Goal: Task Accomplishment & Management: Manage account settings

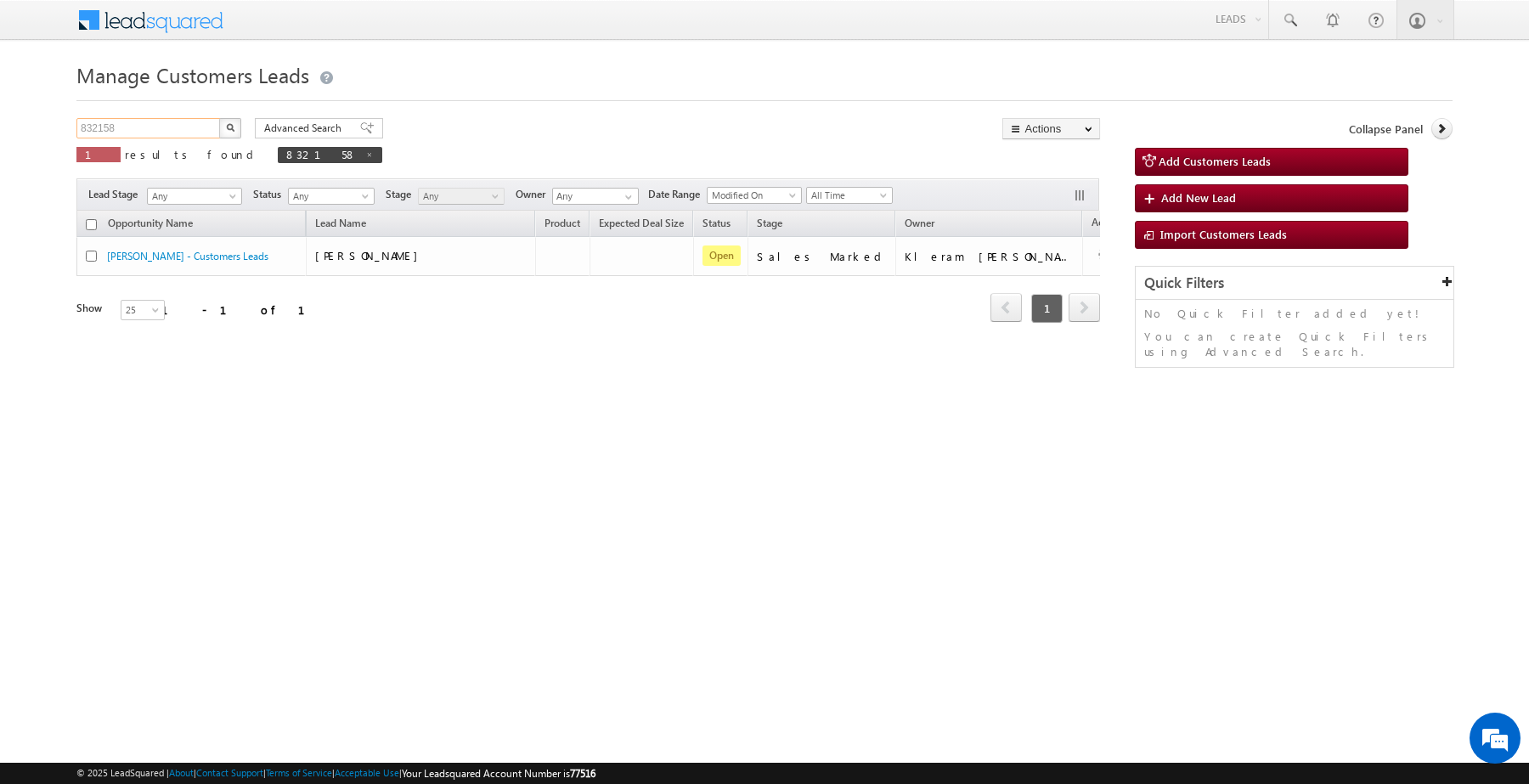
click at [179, 133] on input "832158" at bounding box center [149, 129] width 146 height 20
paste input "0"
type input "832108"
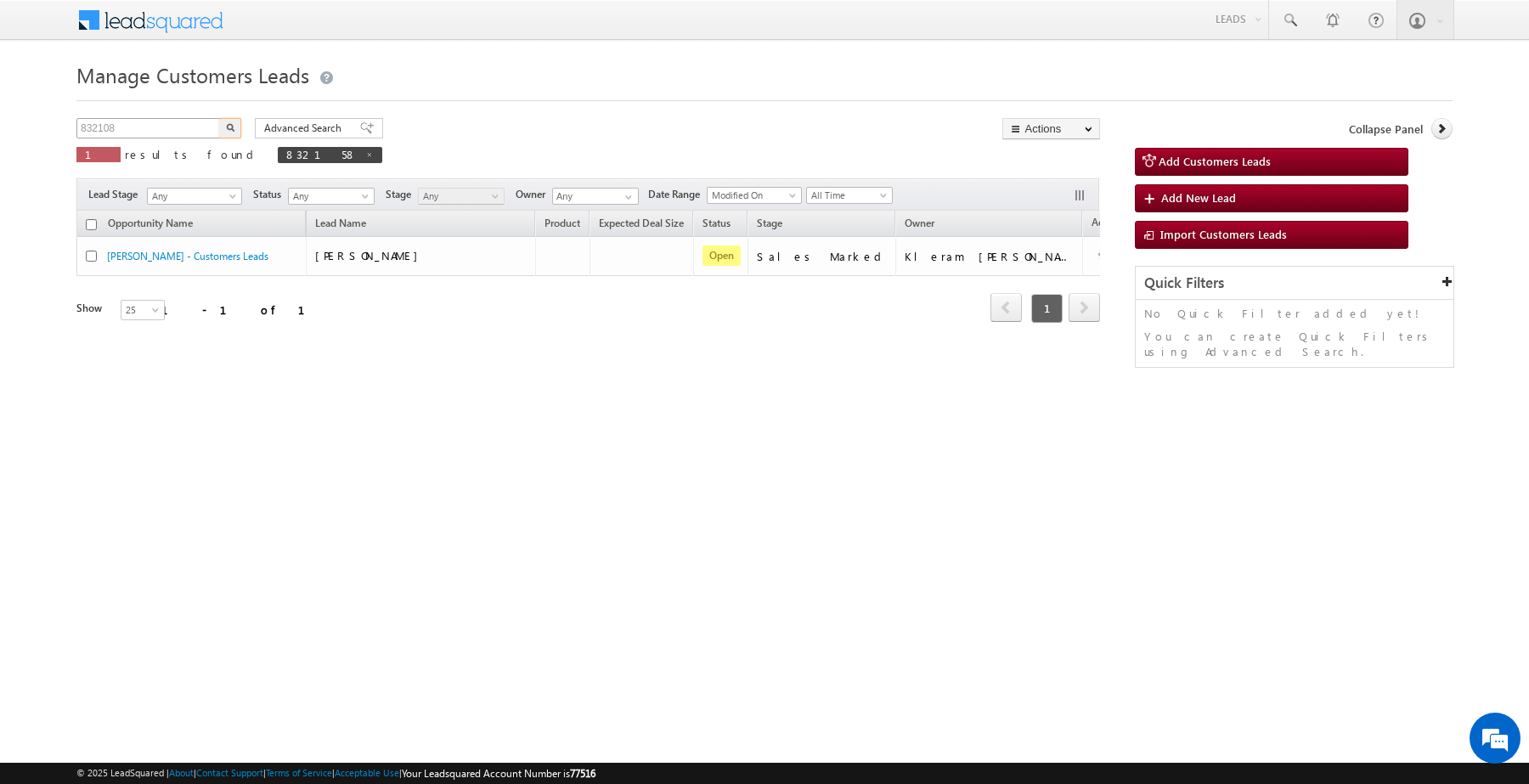
click at [219, 118] on button "button" at bounding box center [230, 129] width 22 height 20
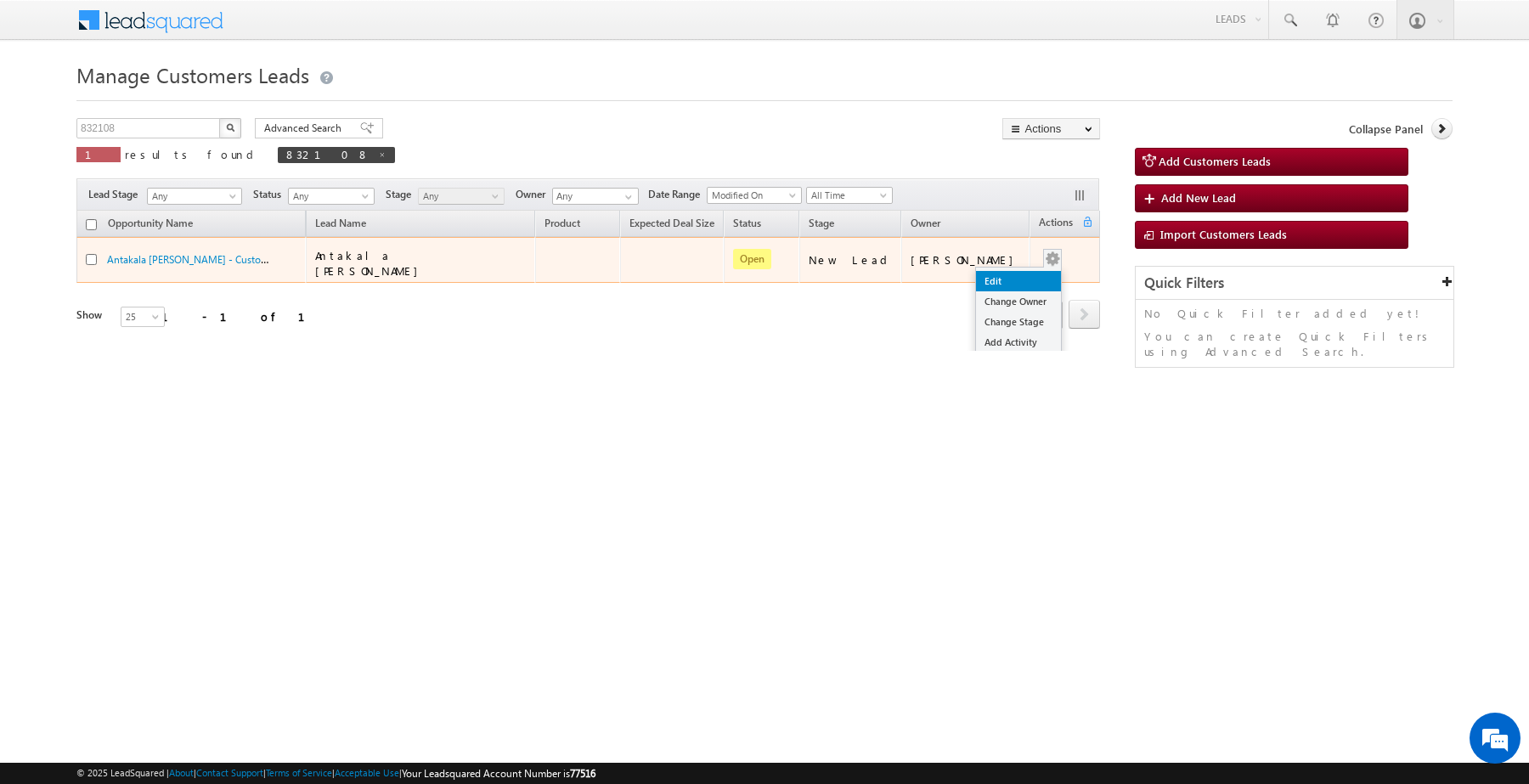
click at [1011, 272] on link "Edit" at bounding box center [1018, 281] width 85 height 20
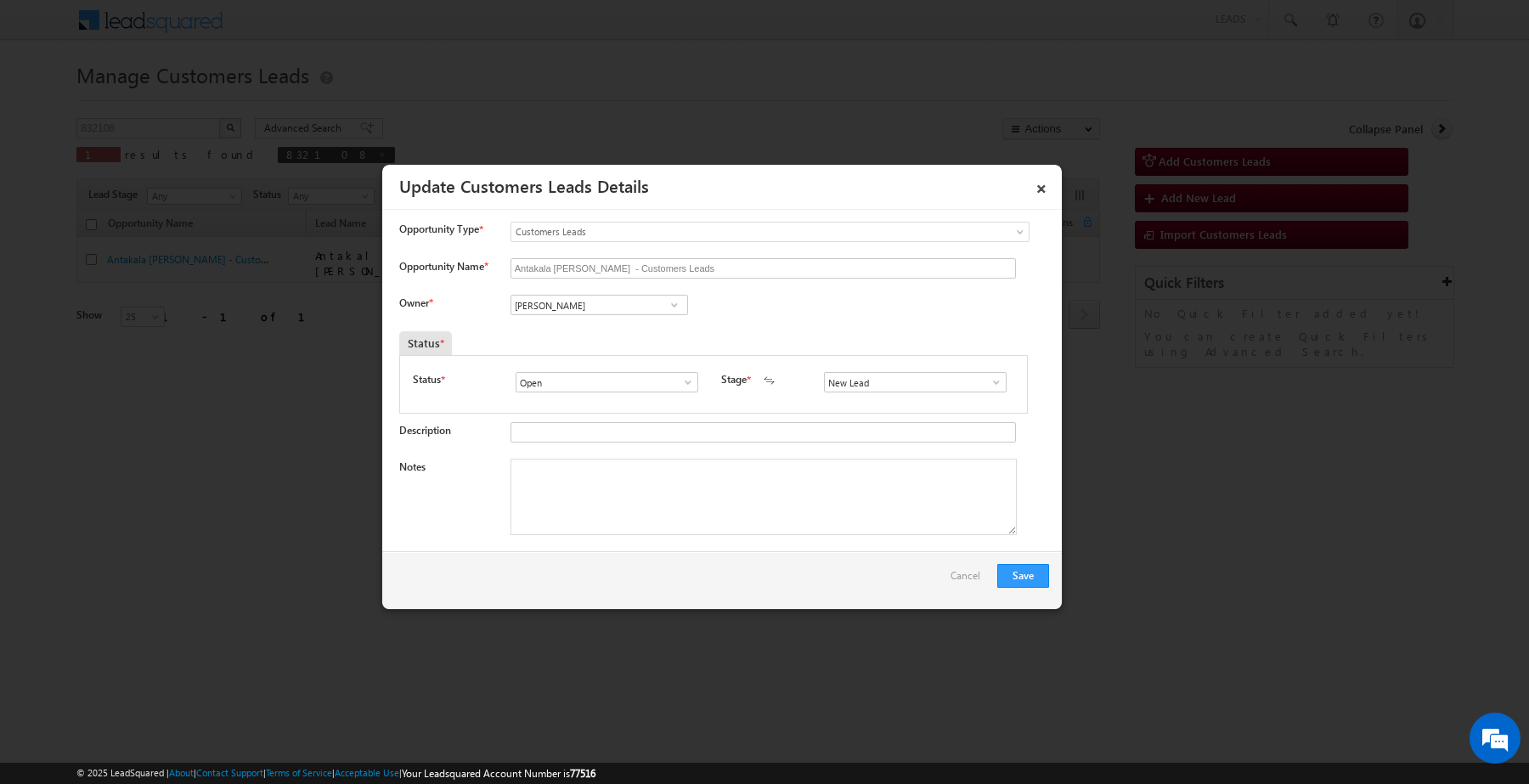
click at [666, 301] on span at bounding box center [674, 305] width 17 height 14
paste input "Ashish Kailash Bhat"
click at [637, 319] on link "Ashish Kailash Bhati ashish.bhati@sgrlimited.in" at bounding box center [599, 331] width 177 height 32
type input "[PERSON_NAME] [PERSON_NAME]"
click at [854, 380] on input "New Lead" at bounding box center [915, 382] width 182 height 20
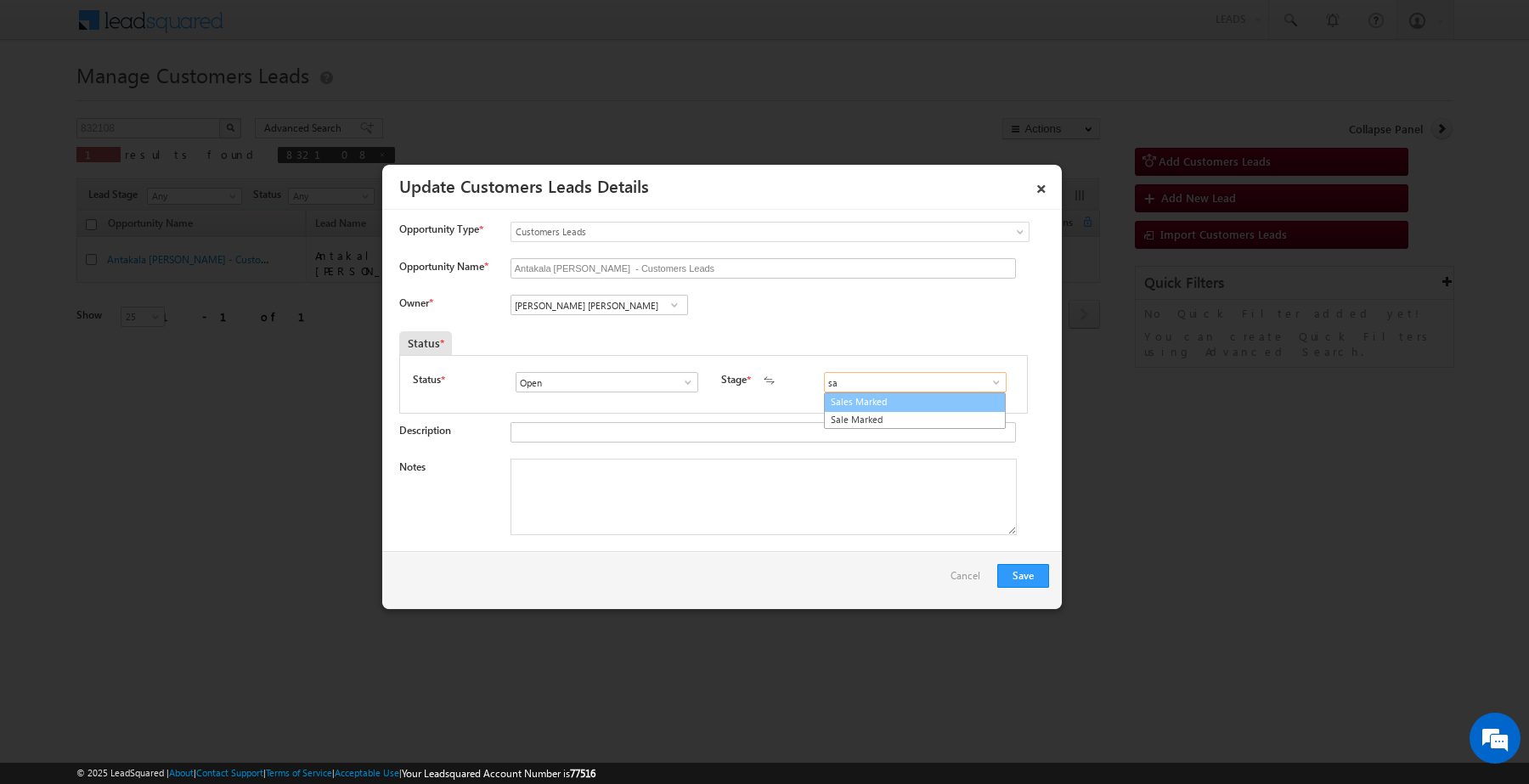
click at [854, 401] on link "Sales Marked" at bounding box center [914, 402] width 181 height 20
type input "Sales Marked"
click at [811, 463] on textarea "Notes" at bounding box center [764, 497] width 507 height 77
type textarea "Customer want 5 lakh for top-up loan"
click at [1011, 569] on button "Save" at bounding box center [1022, 575] width 52 height 24
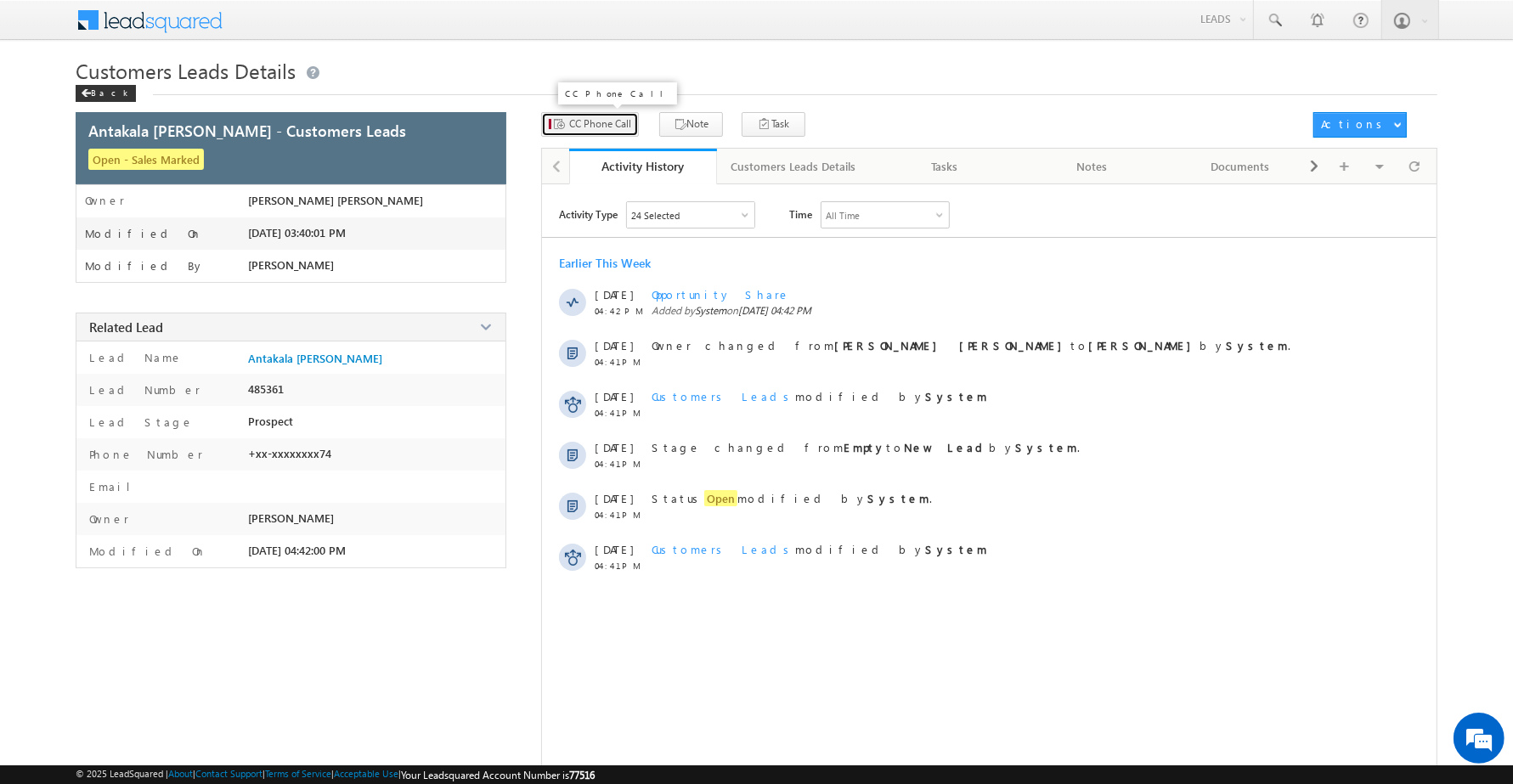
click at [600, 124] on span "CC Phone Call" at bounding box center [599, 124] width 62 height 15
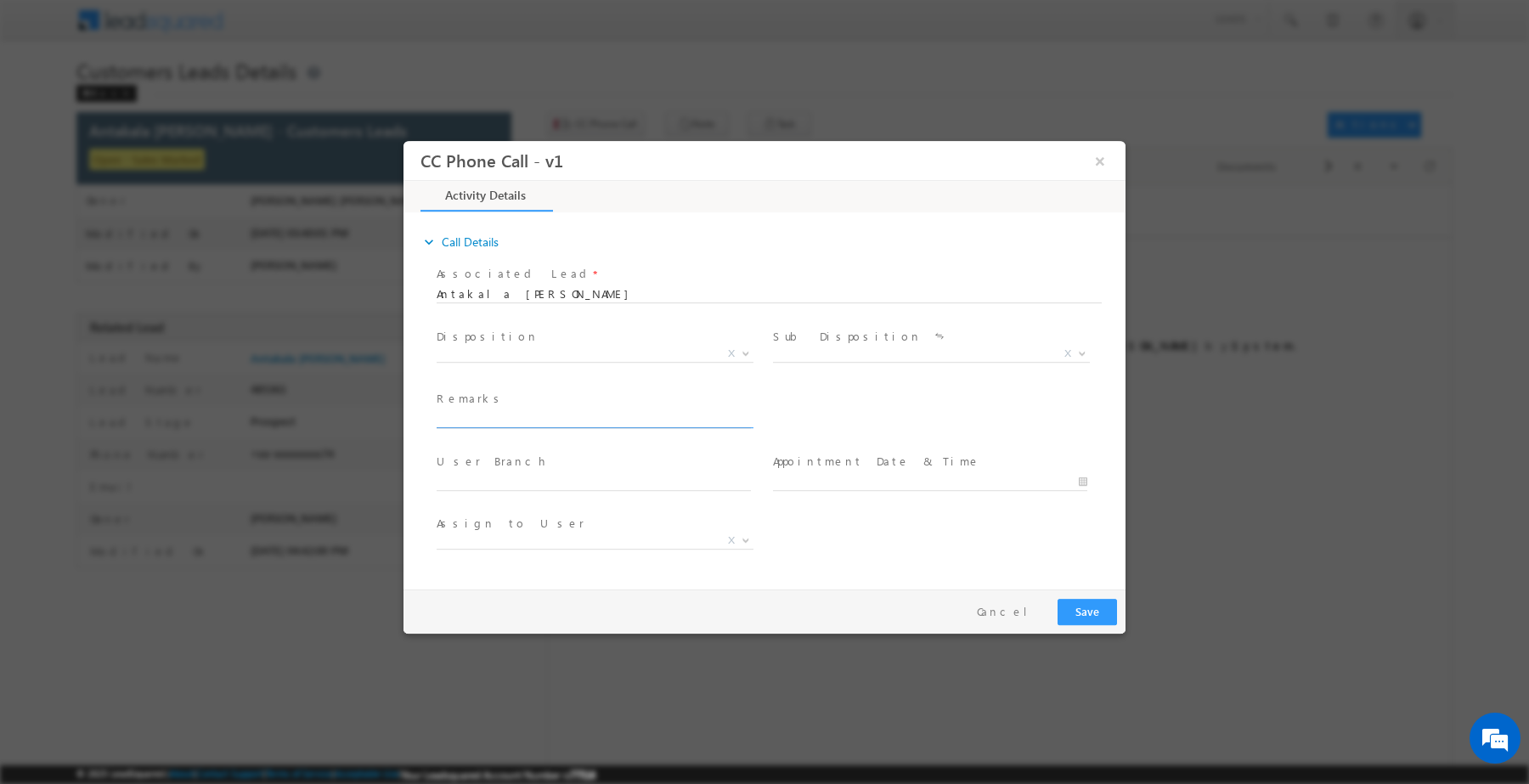
click at [584, 415] on input "text" at bounding box center [593, 419] width 314 height 17
paste input "Customer want 5 lakh for top-up loan"
type input "Customer want 5 lakh for top-up loan"
select select "[EMAIL_ADDRESS][DOMAIN_NAME]"
type input "Customer want 5 lakh for top-up loan"
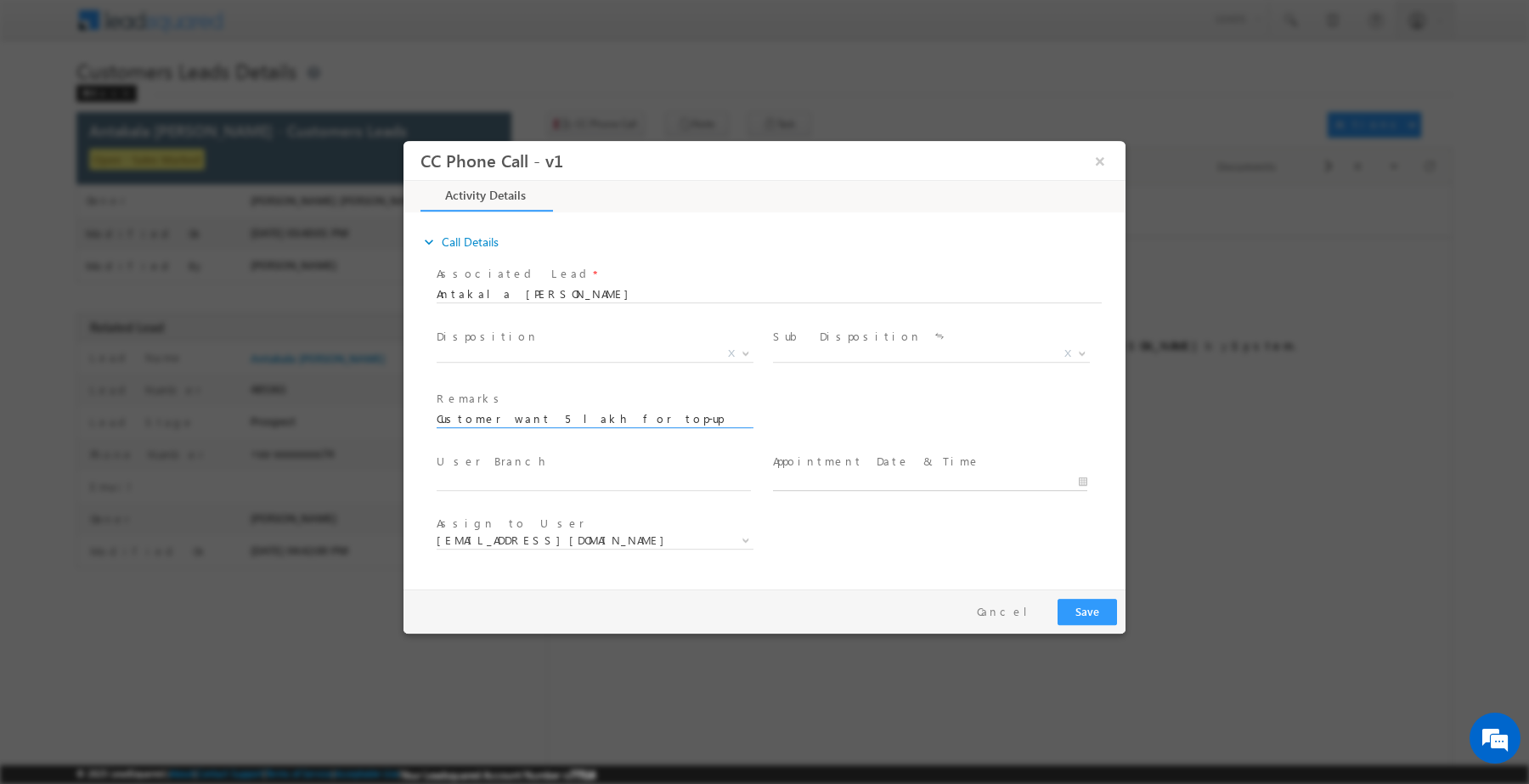
type input "[DATE] 3:39 PM"
click at [839, 476] on input "[DATE] 3:39 PM" at bounding box center [930, 482] width 314 height 17
click at [646, 489] on span at bounding box center [593, 499] width 313 height 19
click at [643, 484] on input "text" at bounding box center [593, 482] width 314 height 17
type input "bha"
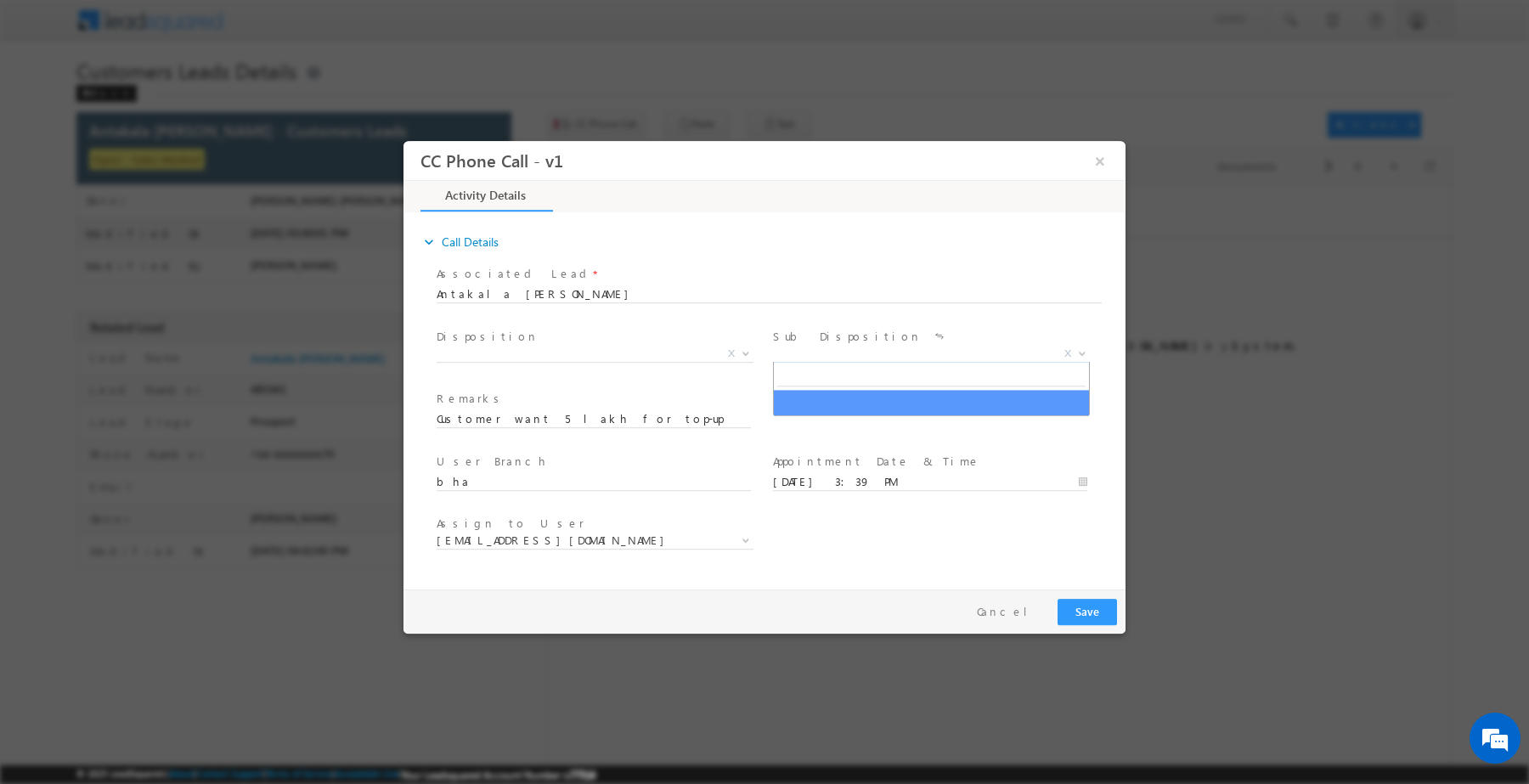
click at [820, 351] on span "X" at bounding box center [931, 353] width 317 height 17
click at [650, 361] on span "X" at bounding box center [595, 357] width 317 height 17
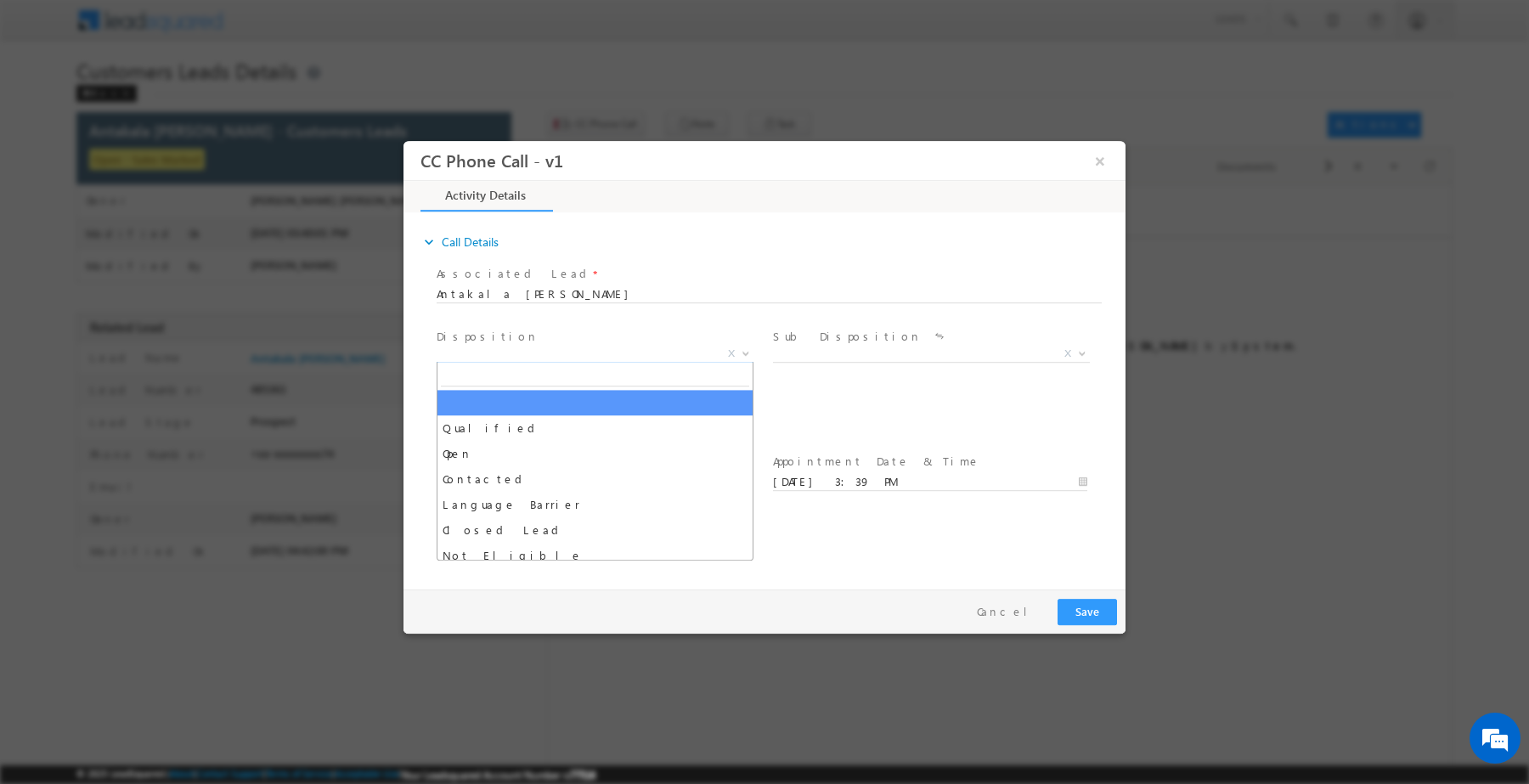
click at [647, 358] on span "X" at bounding box center [595, 353] width 317 height 17
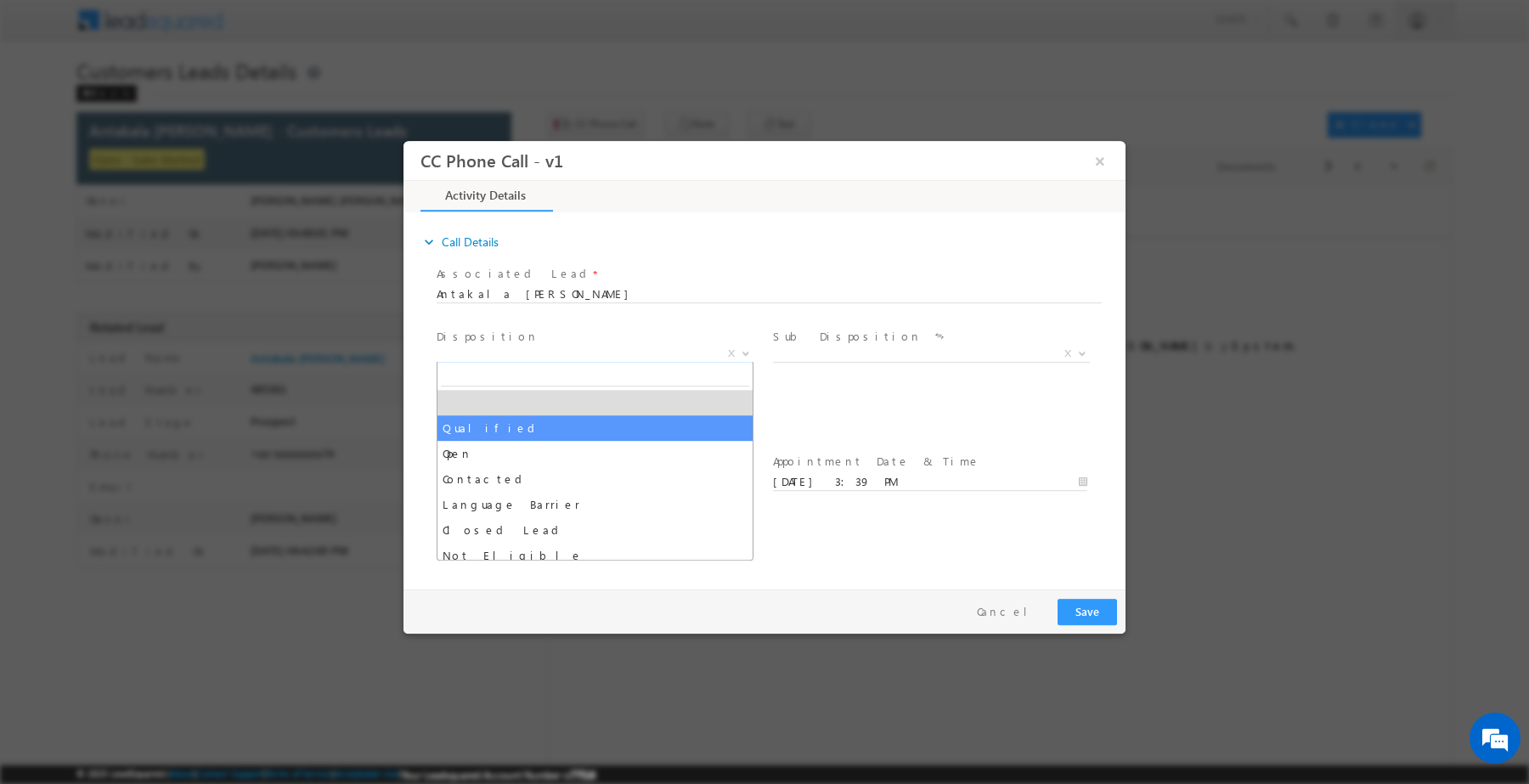
select select "Qualified"
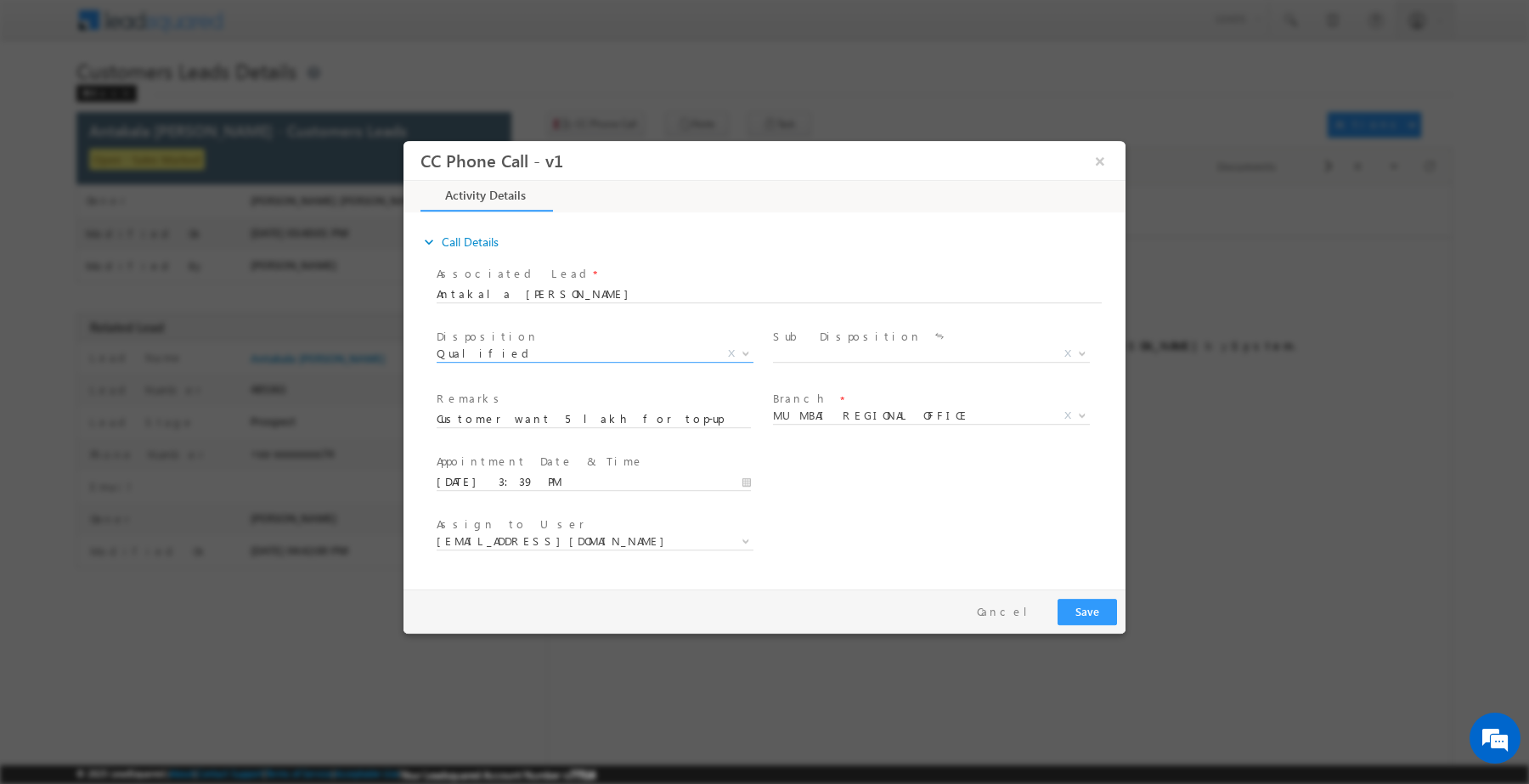
click at [794, 342] on label "Sub Disposition" at bounding box center [847, 335] width 149 height 16
click at [799, 352] on span "X" at bounding box center [931, 353] width 317 height 17
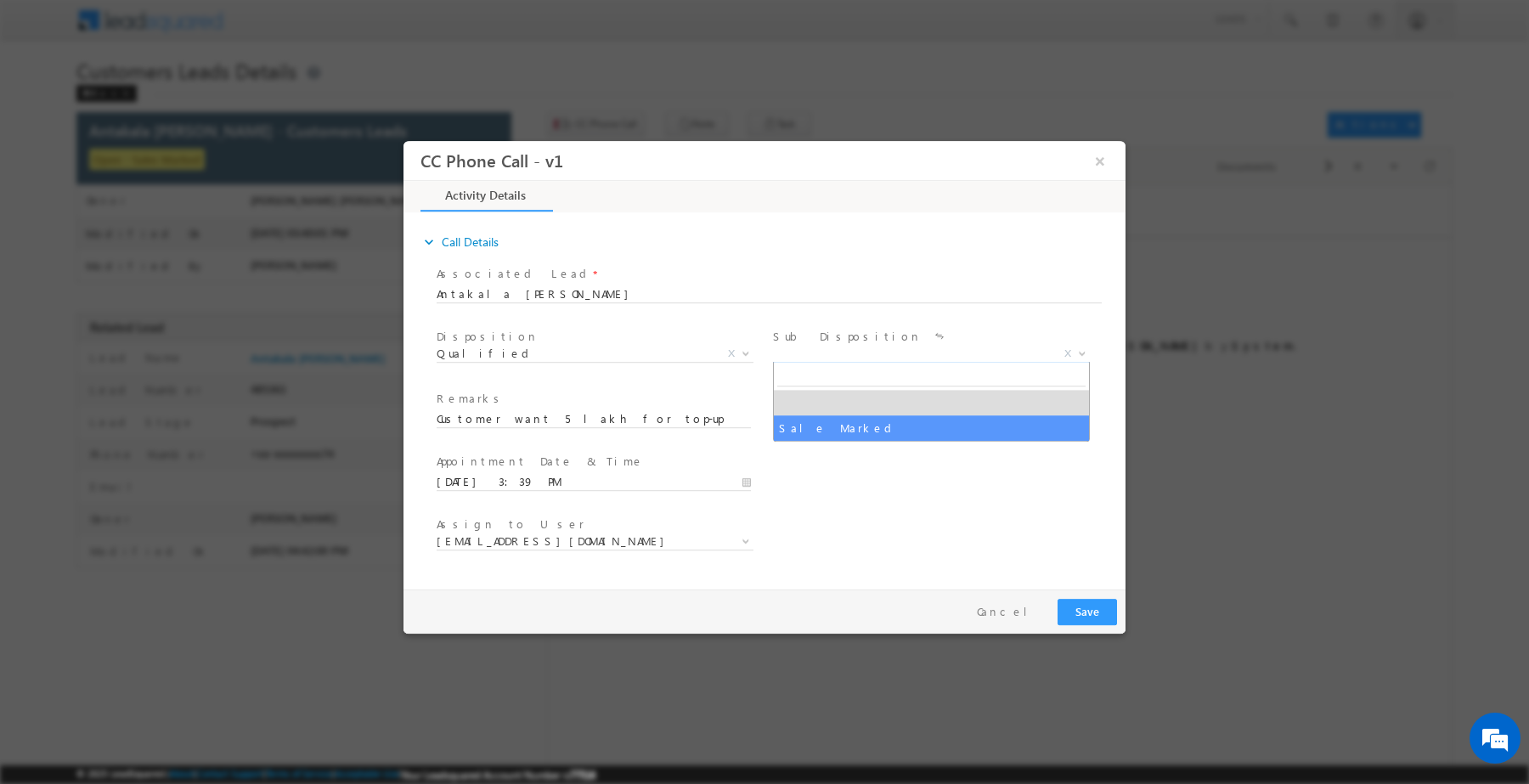
select select "Sale Marked"
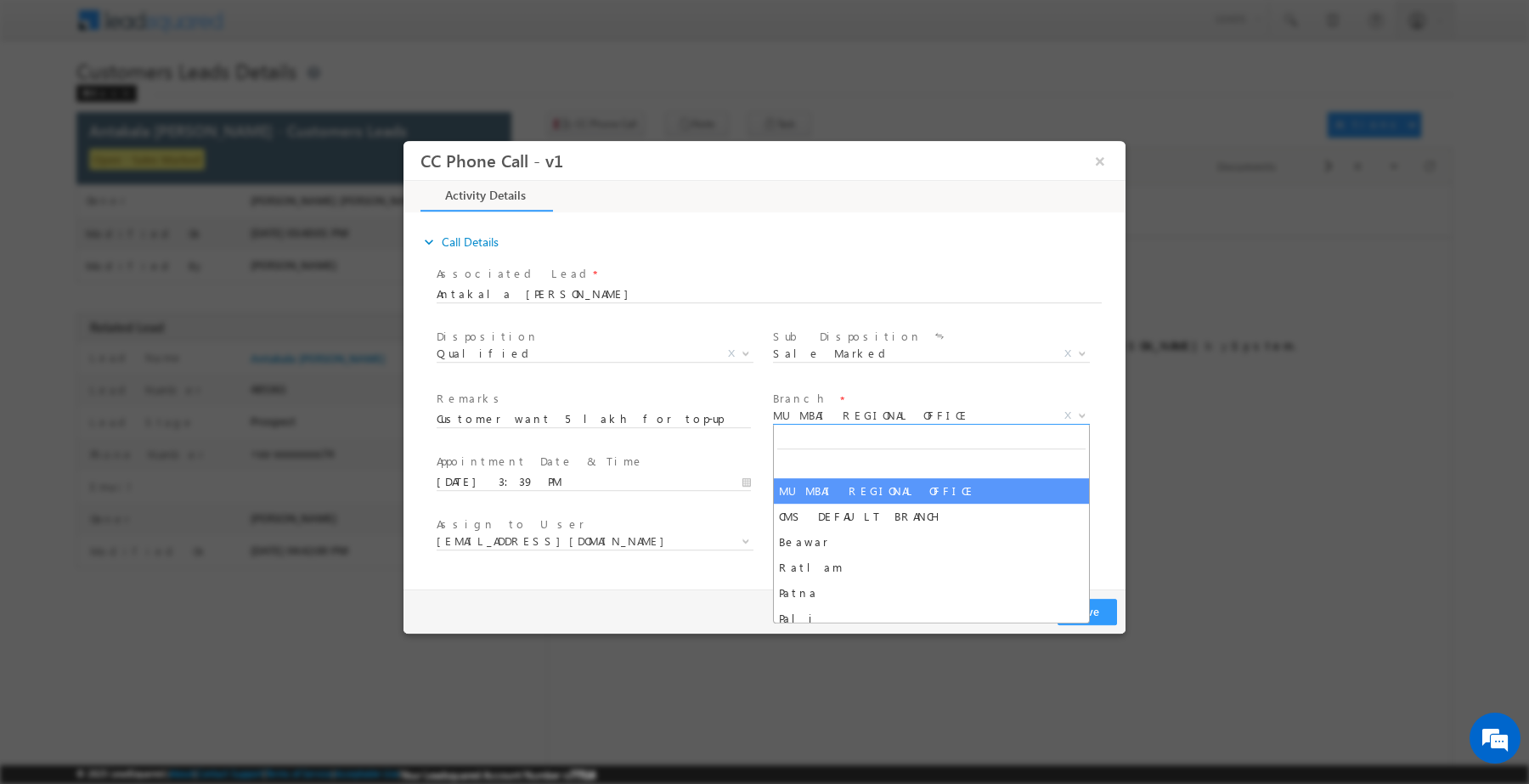
click at [828, 415] on span "MUMBAI REGIONAL OFFICE" at bounding box center [911, 415] width 276 height 15
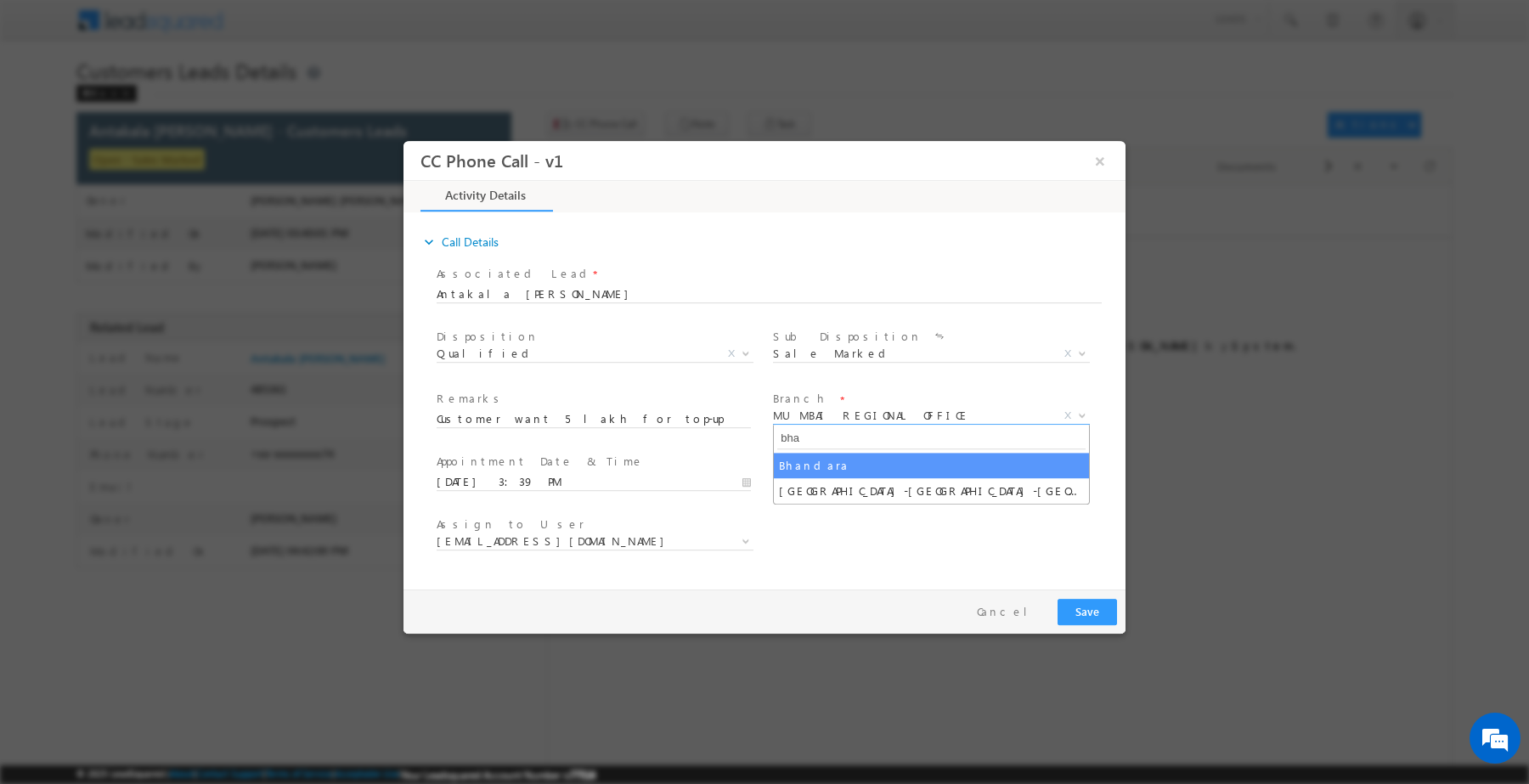
type input "bha"
select select "Bhandara"
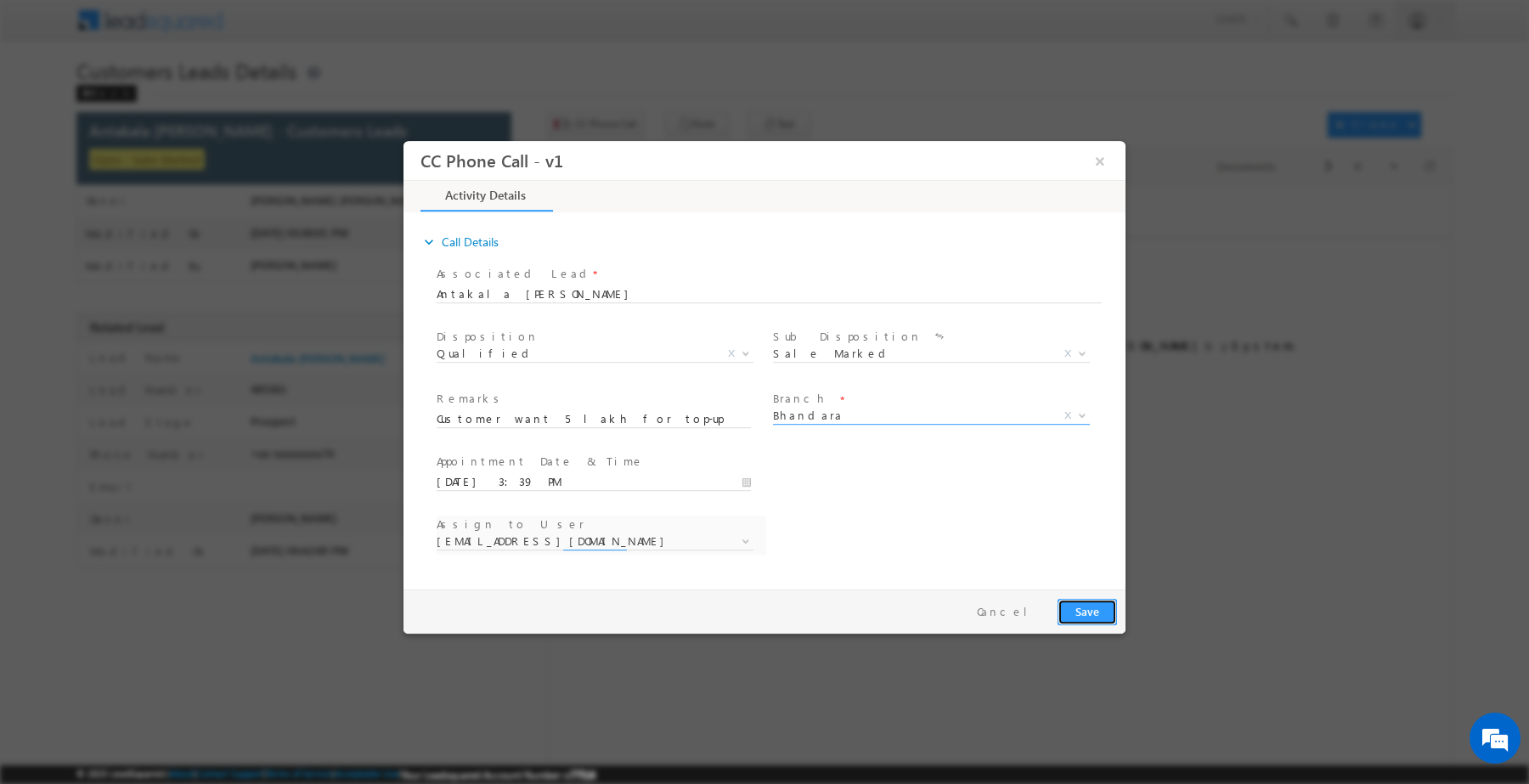
click at [1085, 598] on button "Save" at bounding box center [1087, 610] width 60 height 26
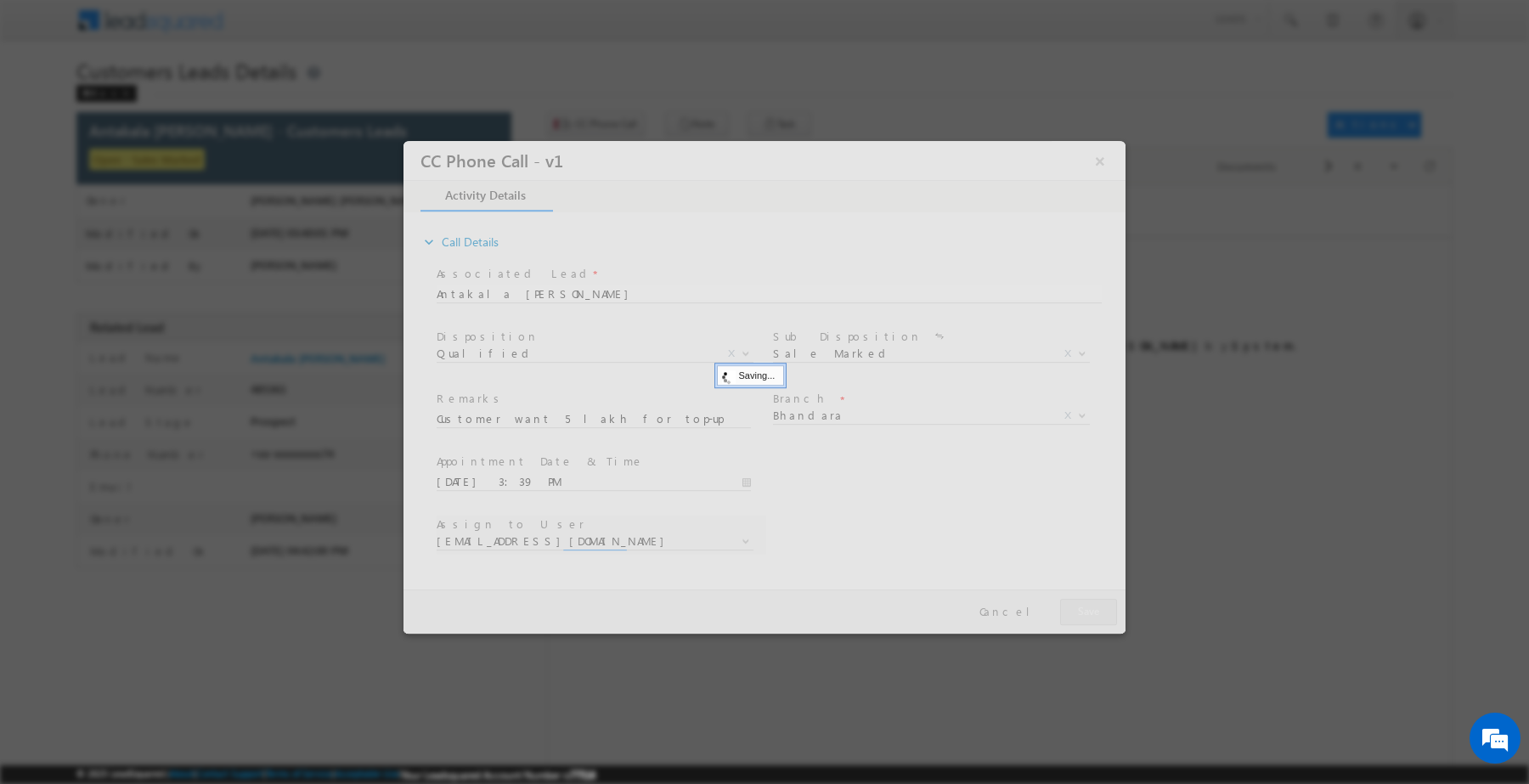
select select "[PERSON_NAME][EMAIL_ADDRESS][PERSON_NAME][DOMAIN_NAME]"
